Goal: Transaction & Acquisition: Purchase product/service

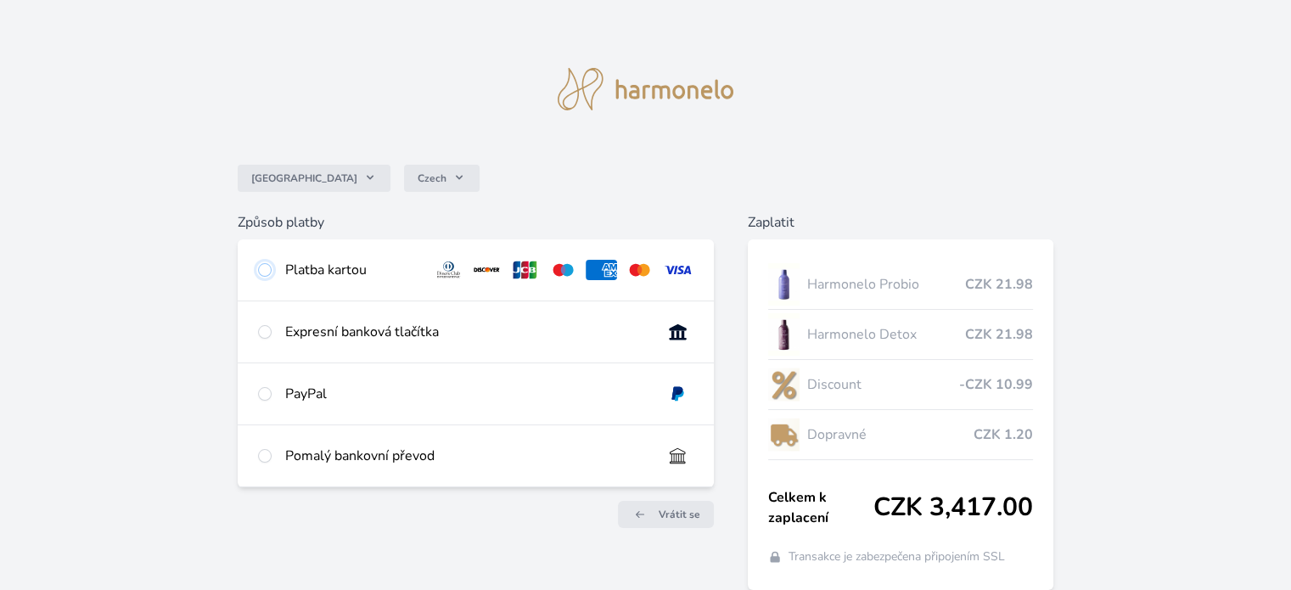
click at [265, 271] on input "radio" at bounding box center [265, 270] width 14 height 14
radio input "true"
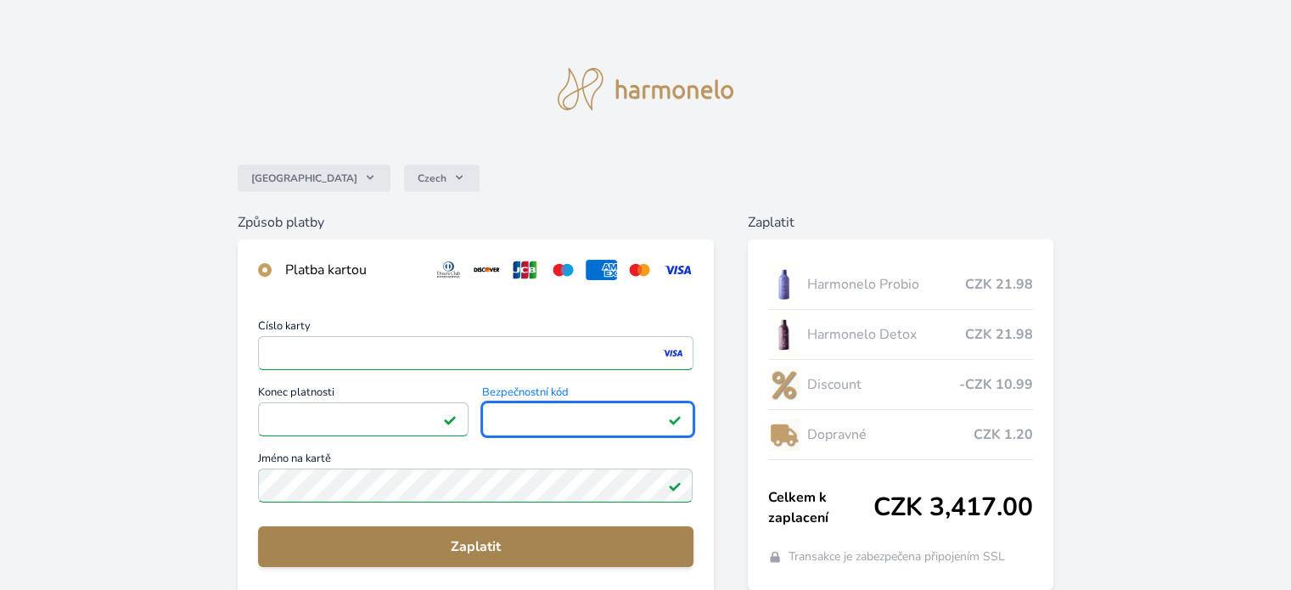
click at [455, 533] on button "Zaplatit" at bounding box center [475, 546] width 435 height 41
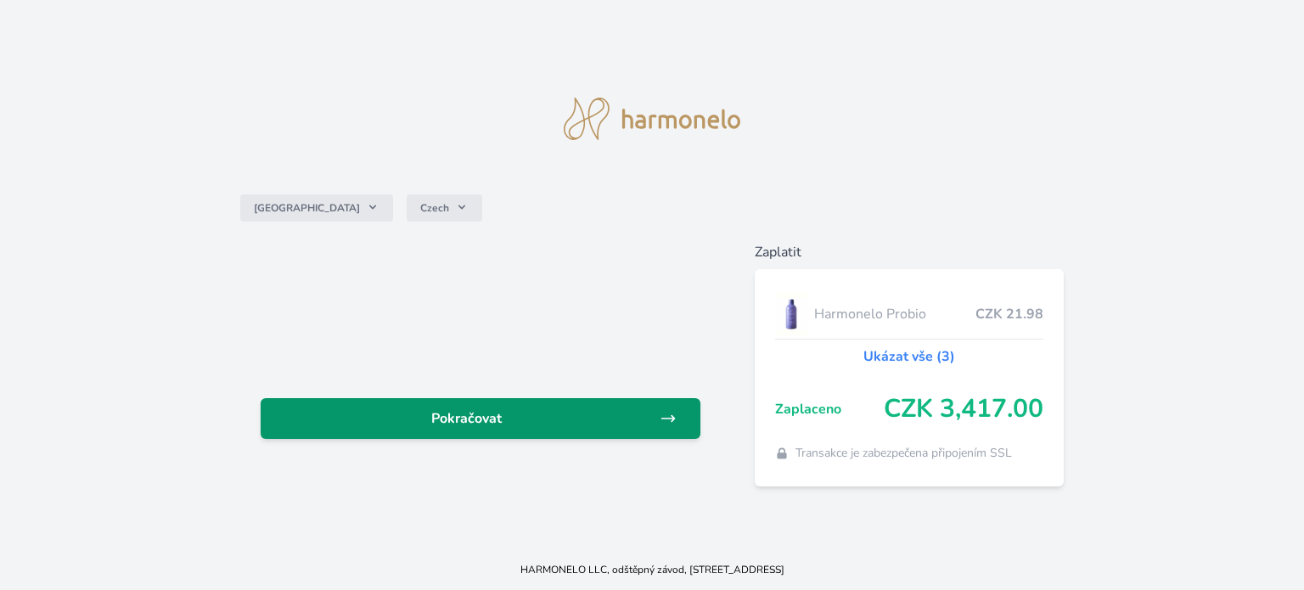
click at [486, 410] on span "Pokračovat" at bounding box center [466, 418] width 385 height 20
